Goal: Information Seeking & Learning: Understand process/instructions

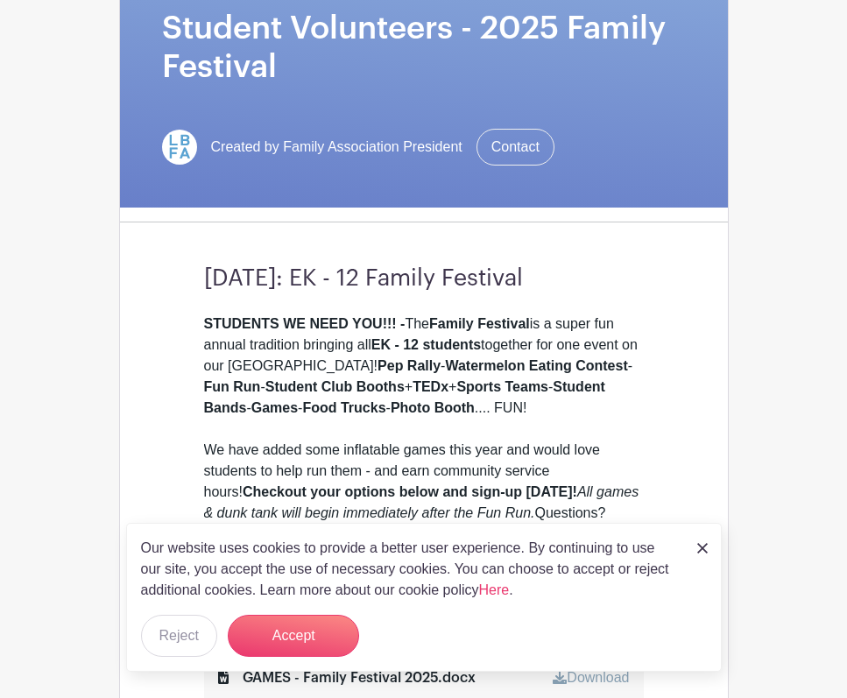
scroll to position [345, 0]
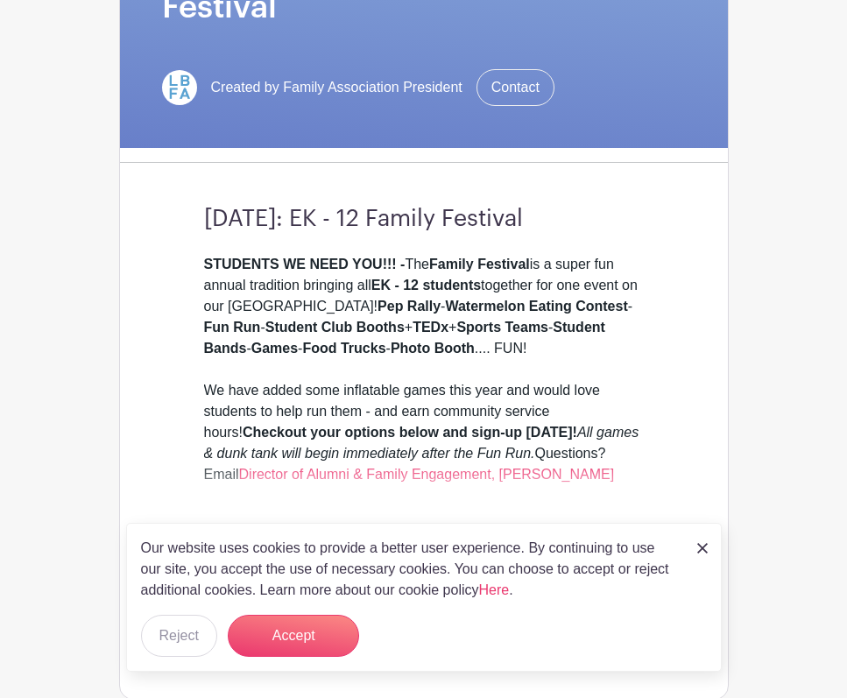
click at [700, 552] on img at bounding box center [702, 548] width 11 height 11
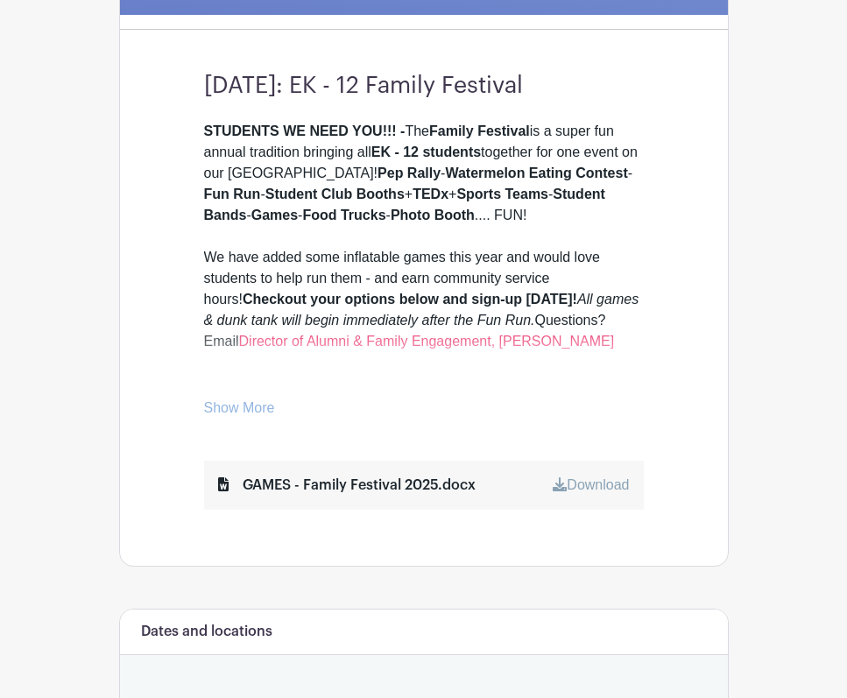
scroll to position [479, 0]
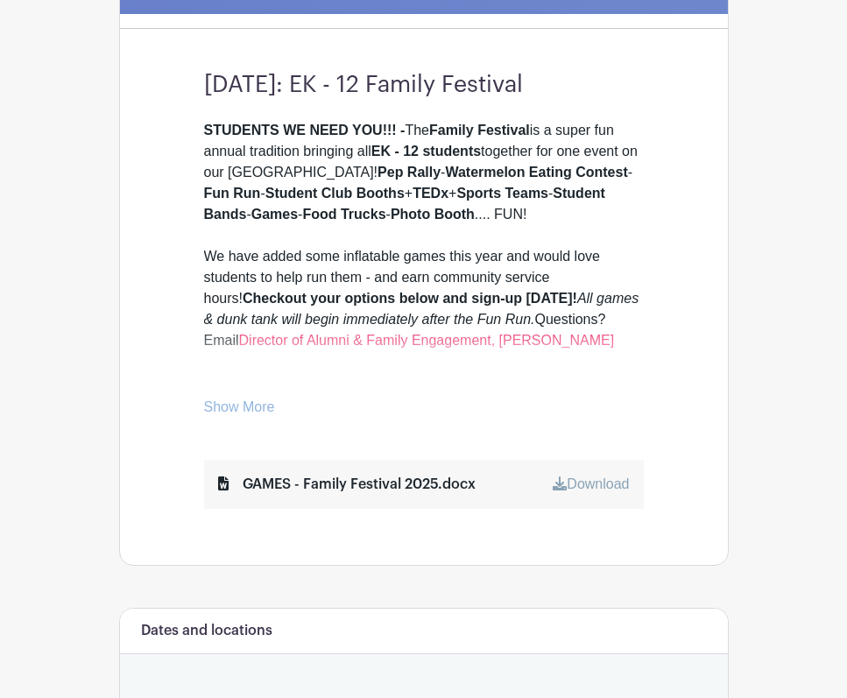
click at [233, 421] on link "Show More" at bounding box center [239, 411] width 71 height 22
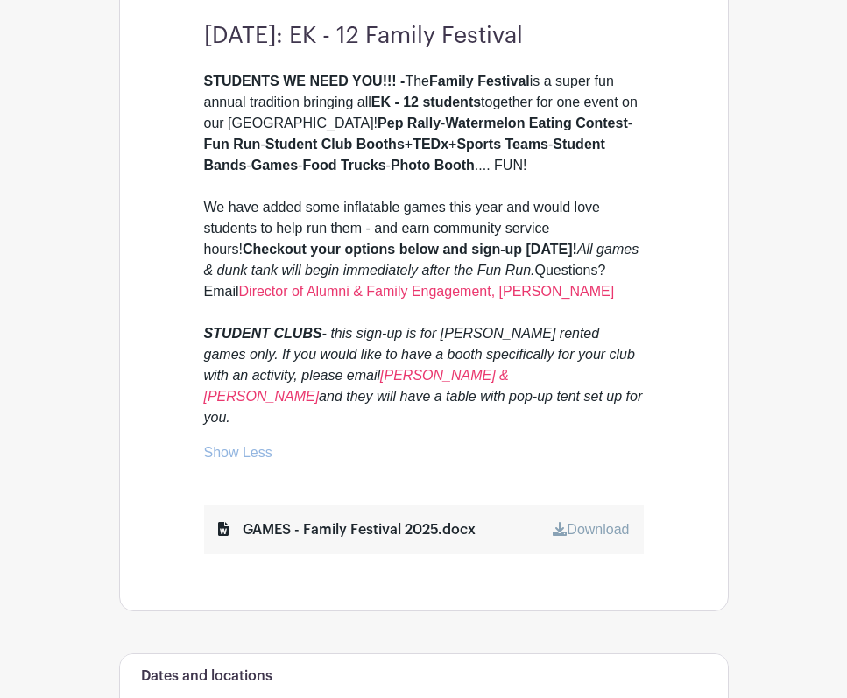
scroll to position [526, 0]
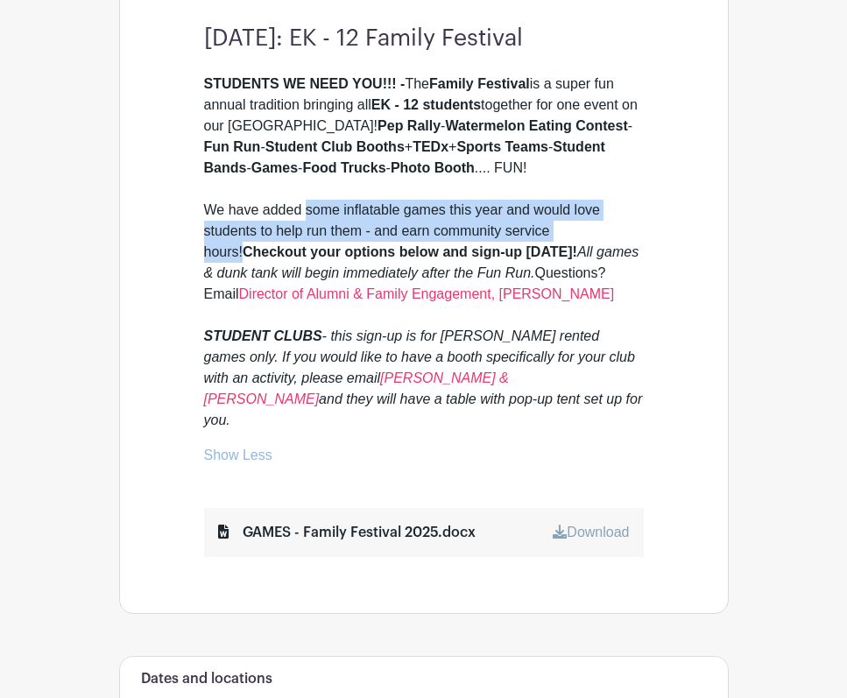
drag, startPoint x: 303, startPoint y: 243, endPoint x: 605, endPoint y: 257, distance: 301.7
click at [605, 257] on div "STUDENTS WE NEED YOU!!! - The Family Festival is a super fun annual tradition b…" at bounding box center [424, 252] width 440 height 357
copy div "some inflatable games this year and would love students to help run them - and …"
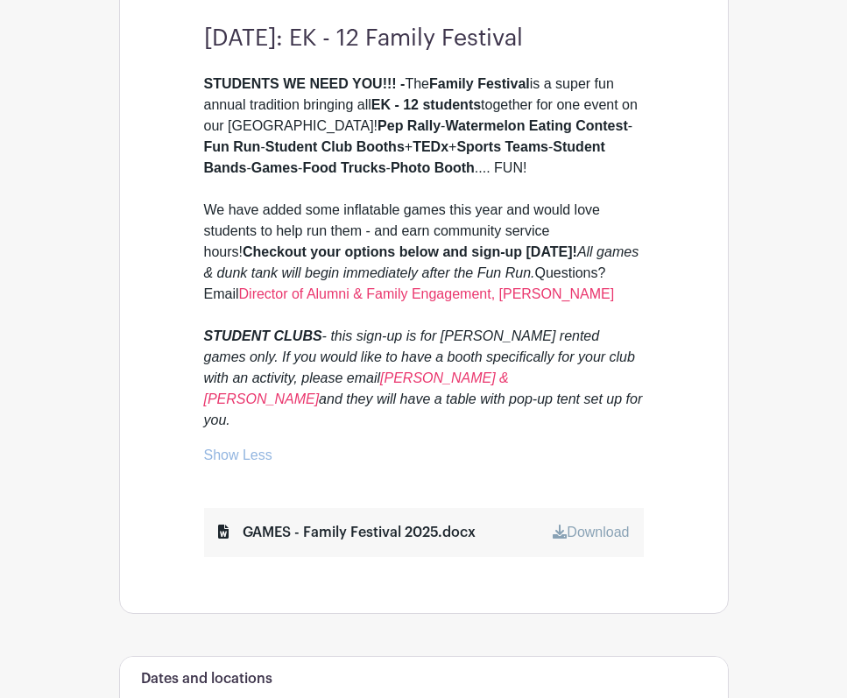
click at [582, 217] on div "STUDENTS WE NEED YOU!!! - The Family Festival is a super fun annual tradition b…" at bounding box center [424, 252] width 440 height 357
click at [505, 369] on em "- this sign-up is for [PERSON_NAME] rented games only. If you would like to hav…" at bounding box center [419, 357] width 431 height 57
drag, startPoint x: 344, startPoint y: 239, endPoint x: 443, endPoint y: 238, distance: 99.0
click at [443, 238] on div "STUDENTS WE NEED YOU!!! - The Family Festival is a super fun annual tradition b…" at bounding box center [424, 252] width 440 height 357
copy div "inflatable games"
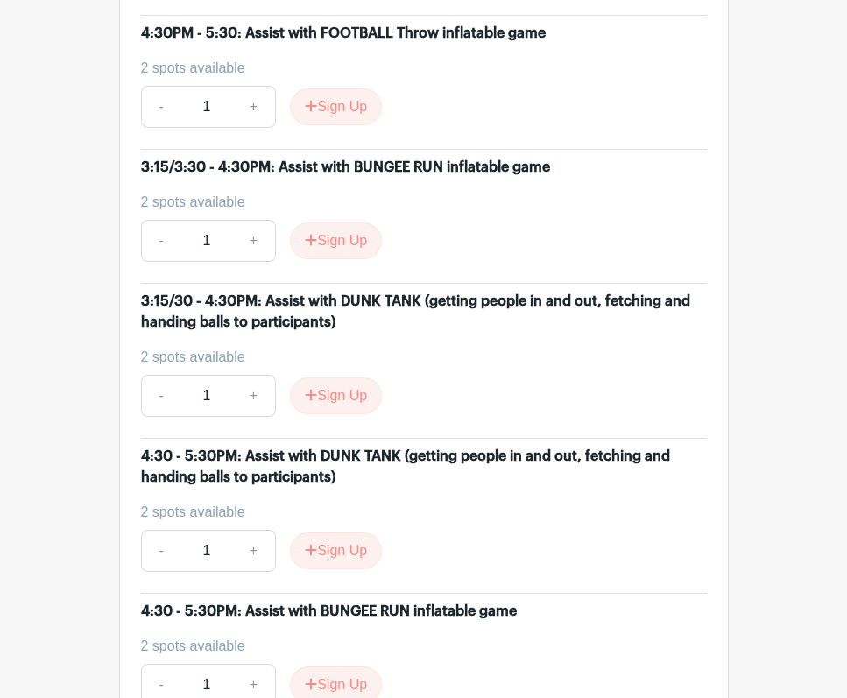
scroll to position [2154, 0]
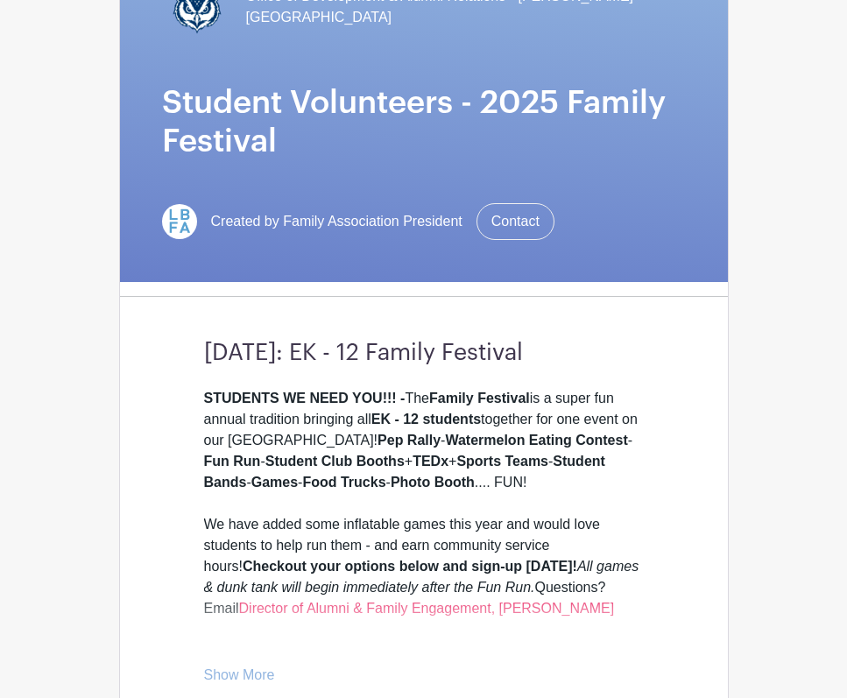
scroll to position [216, 0]
